Goal: Information Seeking & Learning: Learn about a topic

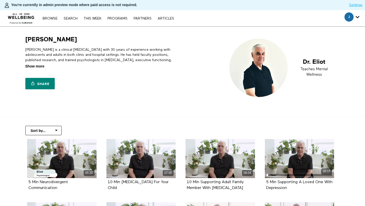
click at [36, 65] on span "Show more" at bounding box center [34, 66] width 19 height 5
click at [0, 0] on input "Show more Show less" at bounding box center [0, 0] width 0 height 0
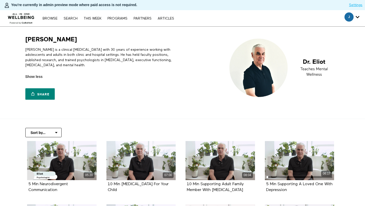
click at [44, 54] on p "[PERSON_NAME] is a clinical [MEDICAL_DATA] with 30 years of experience working …" at bounding box center [102, 57] width 155 height 21
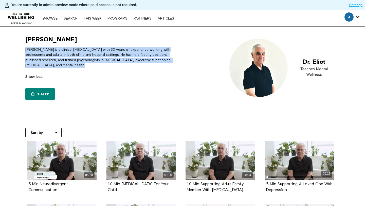
click at [44, 54] on p "[PERSON_NAME] is a clinical [MEDICAL_DATA] with 30 years of experience working …" at bounding box center [102, 57] width 155 height 21
copy div "[PERSON_NAME] is a clinical [MEDICAL_DATA] with 30 years of experience working …"
